Goal: Transaction & Acquisition: Purchase product/service

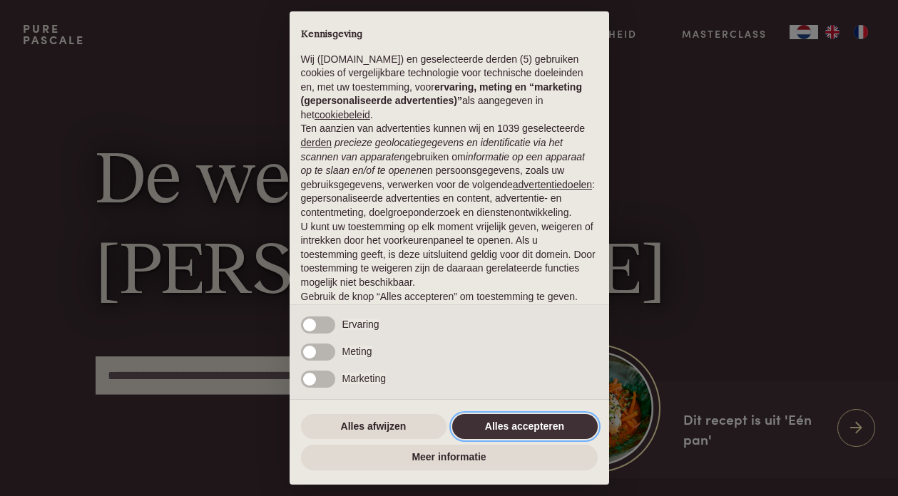
click at [508, 433] on button "Alles accepteren" at bounding box center [524, 427] width 145 height 26
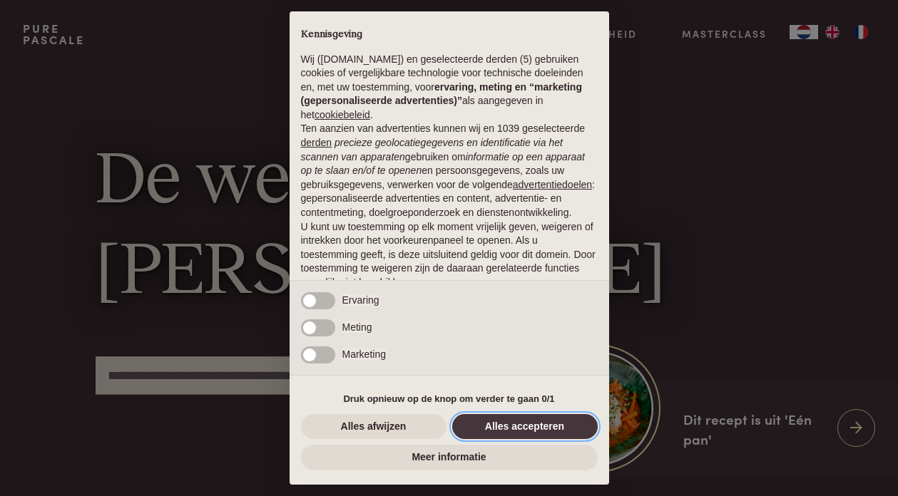
scroll to position [77, 0]
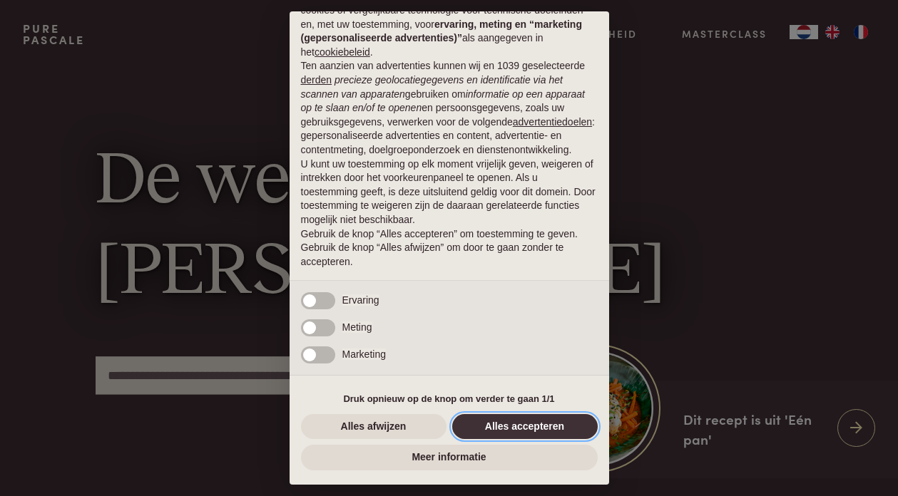
click at [539, 422] on button "Alles accepteren" at bounding box center [524, 427] width 145 height 26
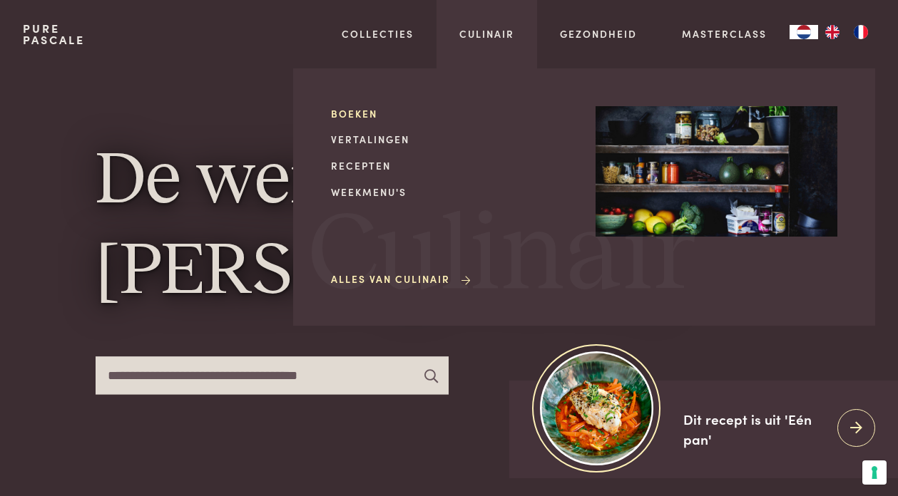
click at [368, 113] on link "Boeken" at bounding box center [452, 113] width 242 height 15
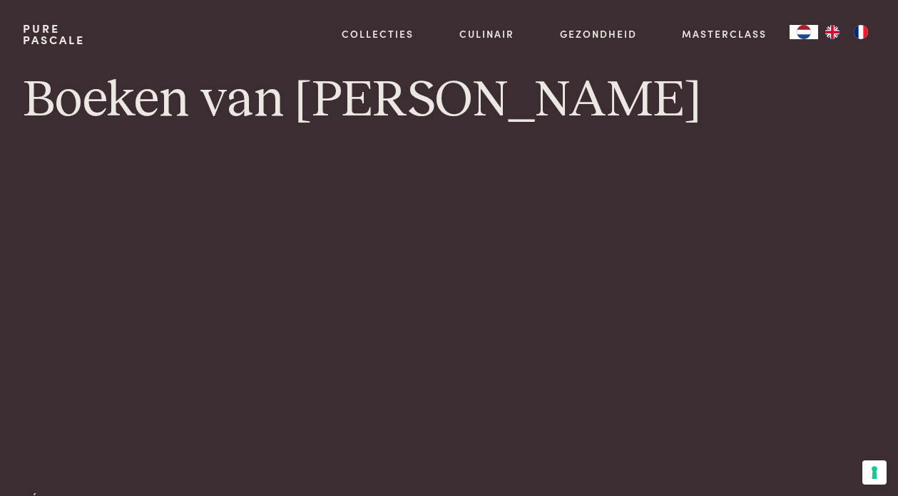
click at [394, 113] on h1 "Boeken van Pascale Naessens" at bounding box center [449, 100] width 852 height 64
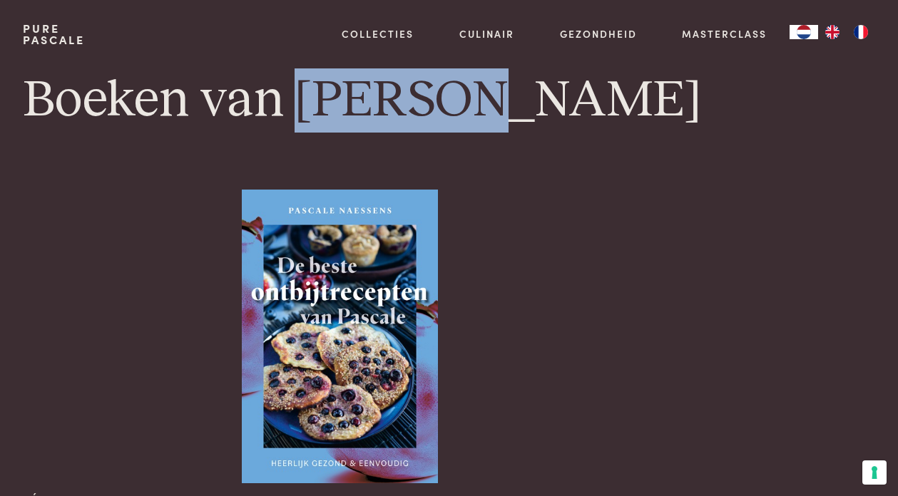
click at [394, 113] on h1 "Boeken van Pascale Naessens" at bounding box center [449, 100] width 852 height 64
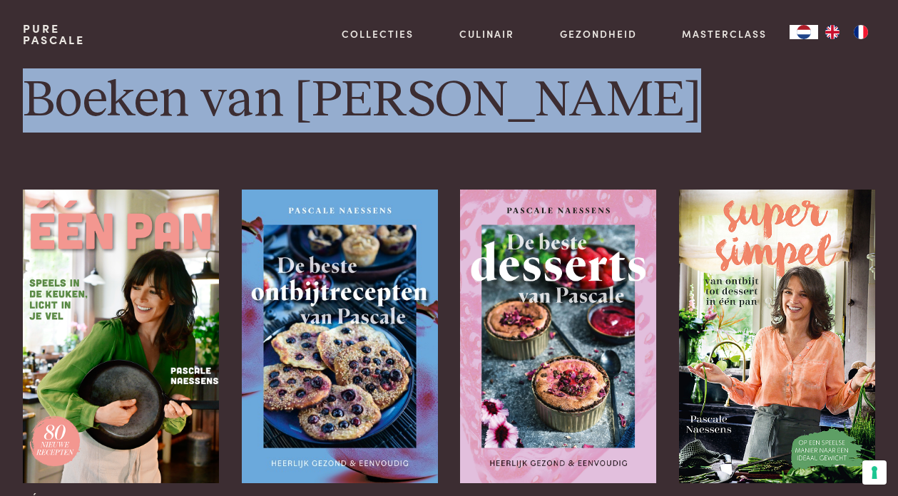
click at [759, 91] on h1 "Boeken van Pascale Naessens" at bounding box center [449, 100] width 852 height 64
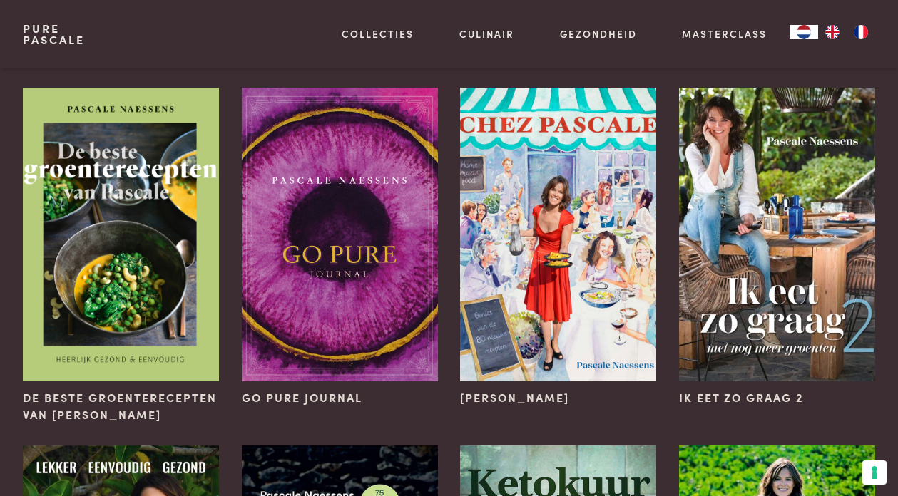
scroll to position [463, 0]
